Goal: Information Seeking & Learning: Check status

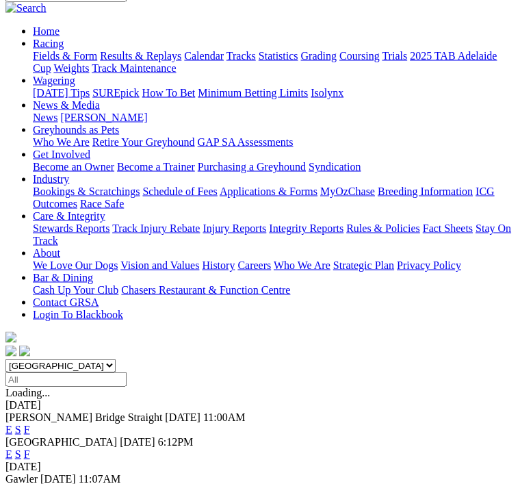
scroll to position [131, 0]
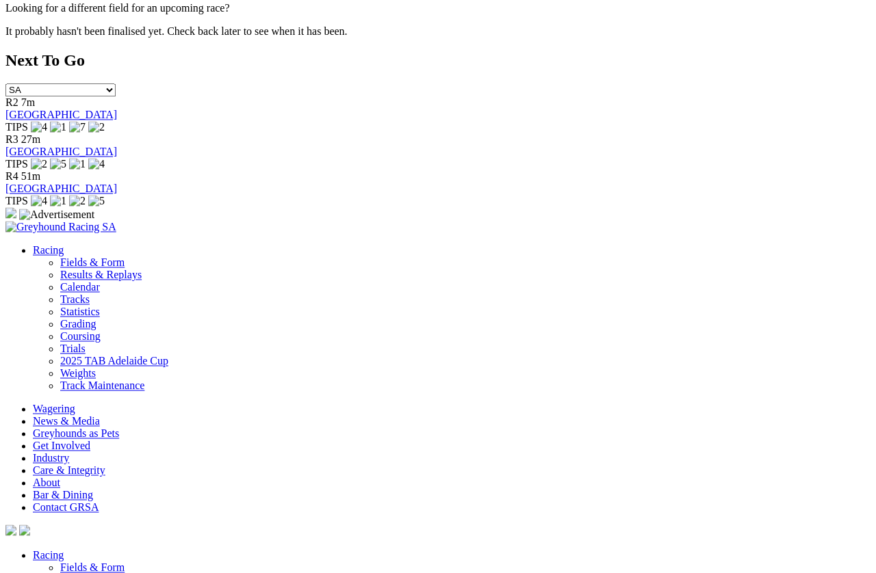
scroll to position [728, 0]
click at [79, 510] on link "Results & Replays" at bounding box center [100, 580] width 81 height 12
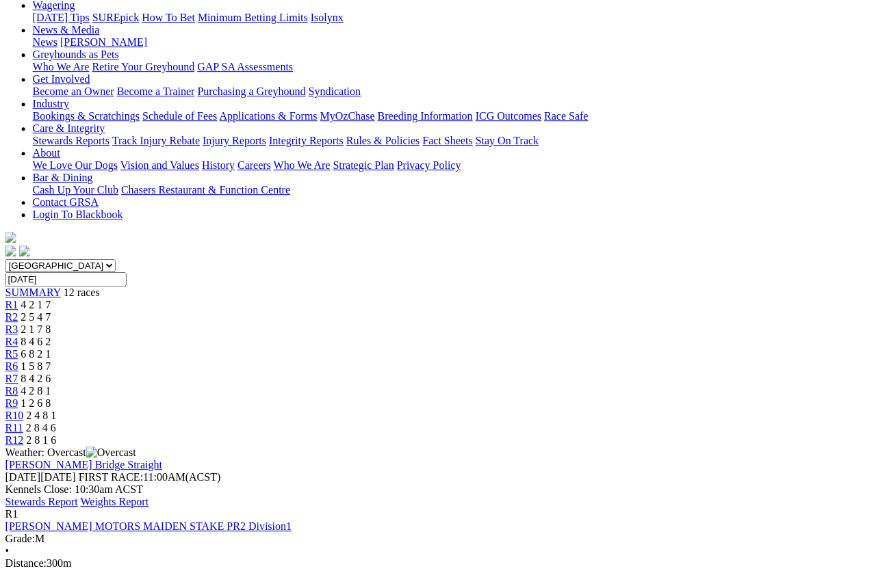
scroll to position [183, 0]
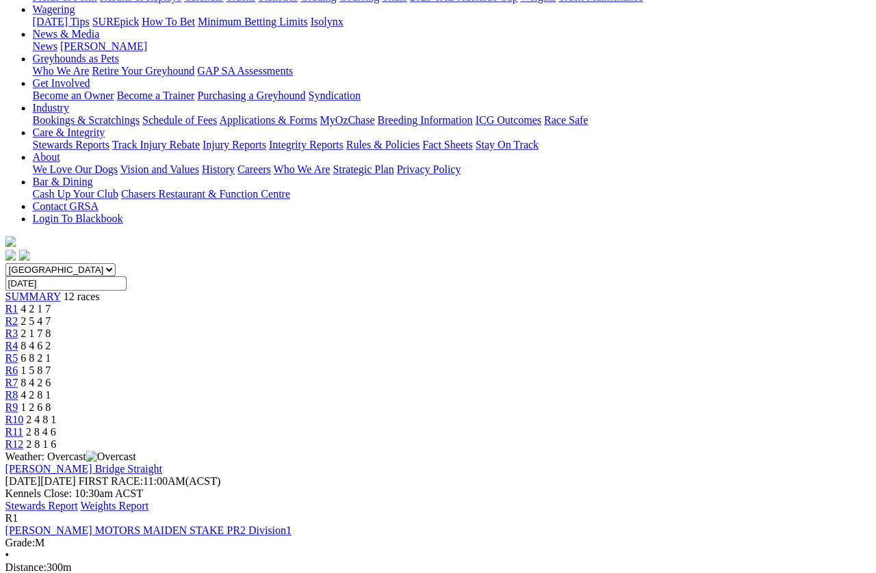
click at [78, 500] on link "Stewards Report" at bounding box center [41, 506] width 73 height 12
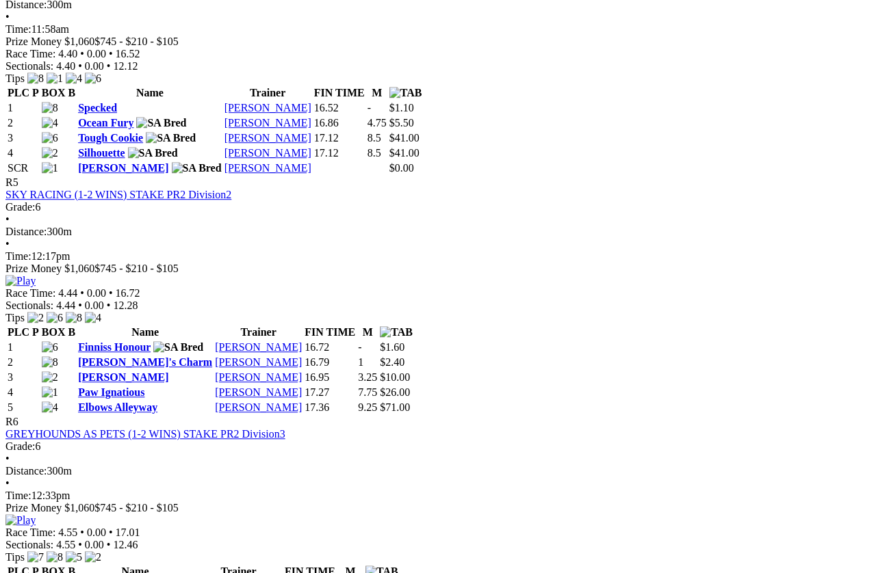
scroll to position [1509, 0]
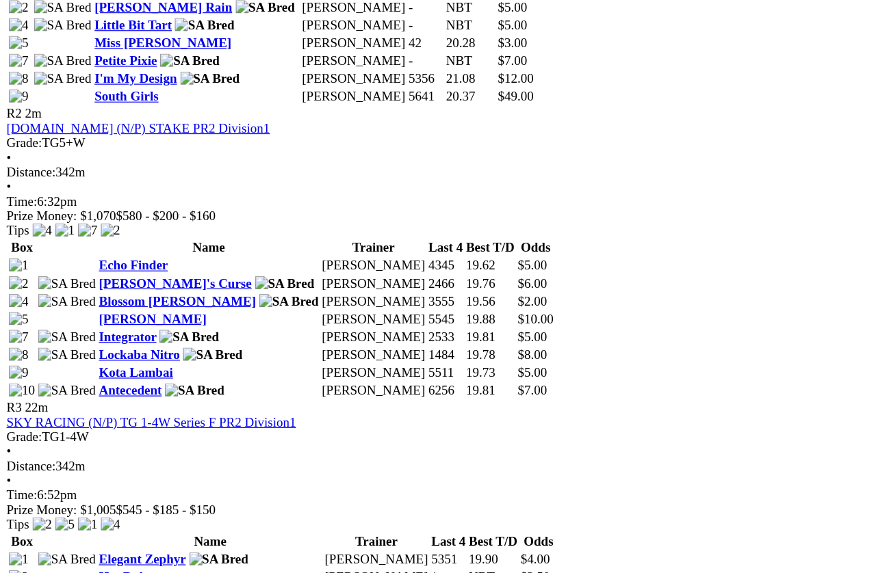
scroll to position [837, 0]
